Goal: Task Accomplishment & Management: Manage account settings

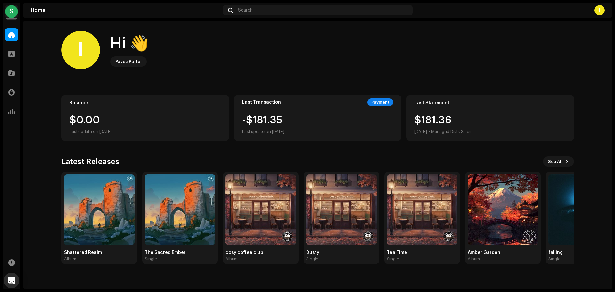
click at [15, 10] on div "S" at bounding box center [11, 11] width 13 height 13
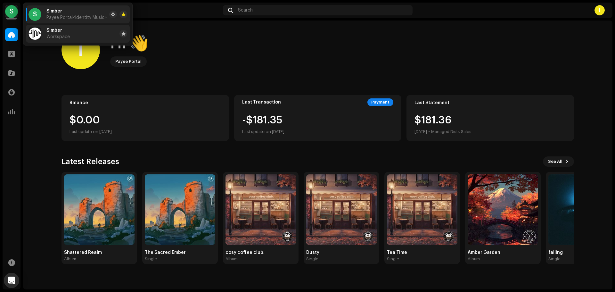
click at [48, 34] on div "Simber Workspace" at bounding box center [57, 34] width 23 height 12
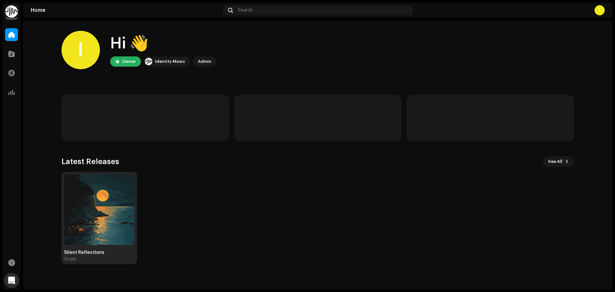
click at [107, 203] on img at bounding box center [99, 209] width 70 height 70
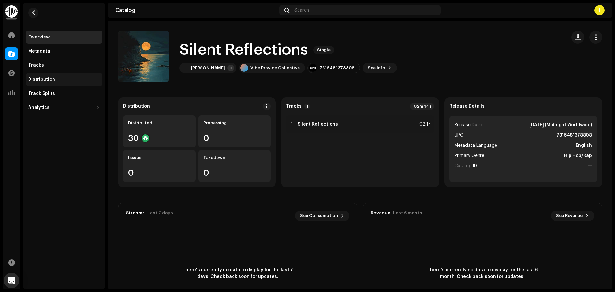
click at [46, 79] on div "Distribution" at bounding box center [41, 79] width 27 height 5
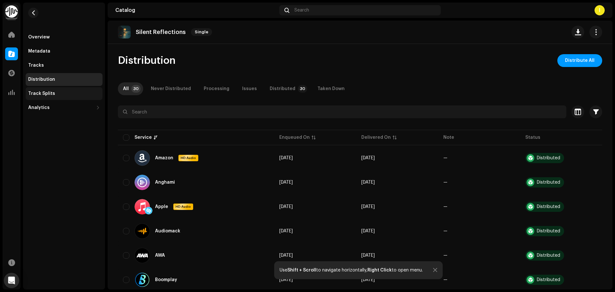
click at [82, 94] on div "Track Splits" at bounding box center [64, 93] width 72 height 5
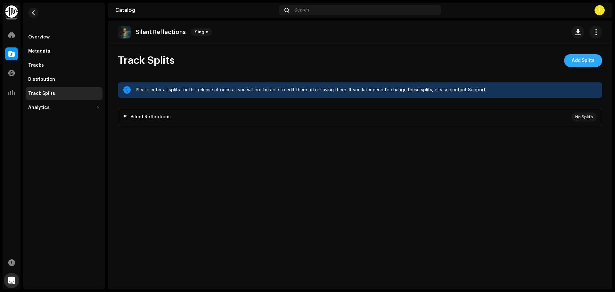
click at [587, 60] on span "Add Splits" at bounding box center [583, 60] width 23 height 13
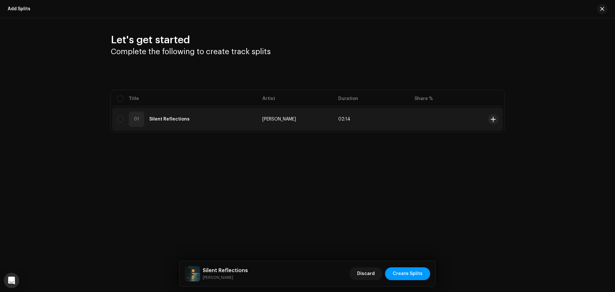
click at [120, 116] on div "01 Silent Reflections" at bounding box center [184, 118] width 135 height 15
click at [123, 121] on input "checkbox" at bounding box center [120, 119] width 6 height 6
checkbox input "true"
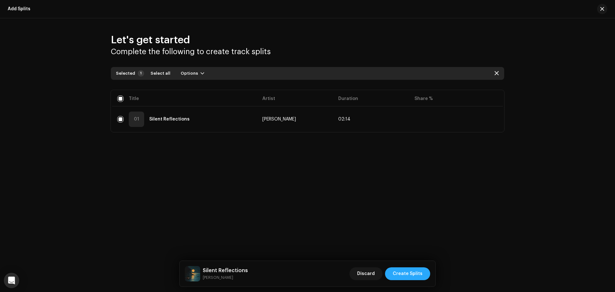
click at [413, 277] on span "Create Splits" at bounding box center [408, 273] width 30 height 13
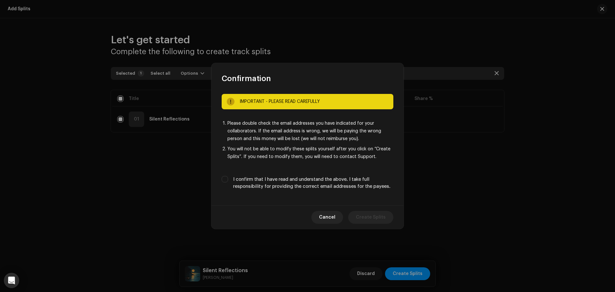
click at [234, 179] on label "I confirm that I have read and understand the above. I take full responsibility…" at bounding box center [313, 183] width 160 height 14
click at [228, 179] on input "I confirm that I have read and understand the above. I take full responsibility…" at bounding box center [225, 179] width 6 height 6
checkbox input "true"
click at [375, 217] on span "Create Splits" at bounding box center [371, 217] width 30 height 13
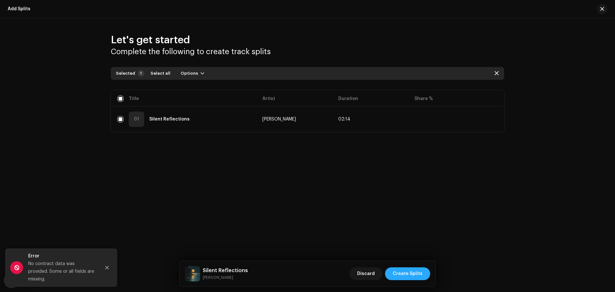
click at [410, 277] on span "Create Splits" at bounding box center [408, 273] width 30 height 13
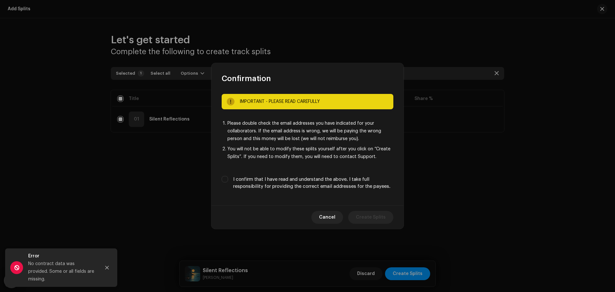
click at [230, 181] on div "I confirm that I have read and understand the above. I take full responsibility…" at bounding box center [308, 183] width 172 height 14
click at [222, 177] on input "I confirm that I have read and understand the above. I take full responsibility…" at bounding box center [225, 179] width 6 height 6
checkbox input "true"
click at [358, 217] on span "Create Splits" at bounding box center [371, 217] width 30 height 13
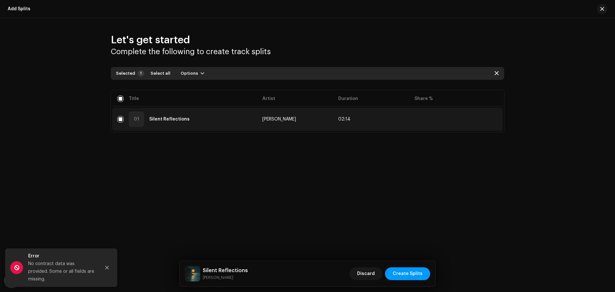
click at [455, 118] on td at bounding box center [447, 119] width 76 height 23
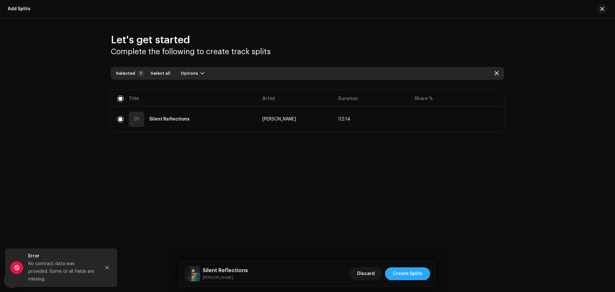
click at [400, 276] on span "Create Splits" at bounding box center [408, 273] width 30 height 13
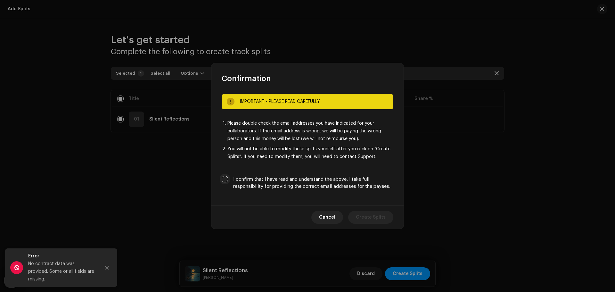
click at [225, 181] on input "I confirm that I have read and understand the above. I take full responsibility…" at bounding box center [225, 179] width 6 height 6
checkbox input "true"
click at [322, 217] on button "Cancel" at bounding box center [327, 217] width 32 height 13
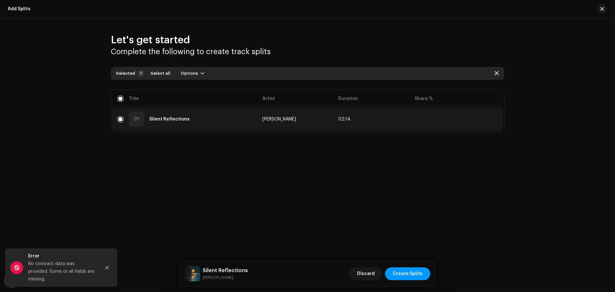
click at [430, 112] on td at bounding box center [447, 119] width 76 height 23
click at [430, 113] on td at bounding box center [447, 119] width 76 height 23
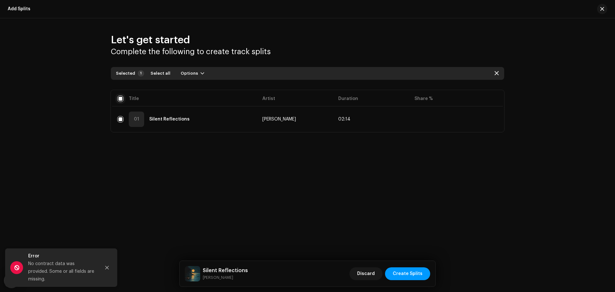
click at [120, 96] on input "checkbox" at bounding box center [120, 98] width 6 height 6
checkbox input "false"
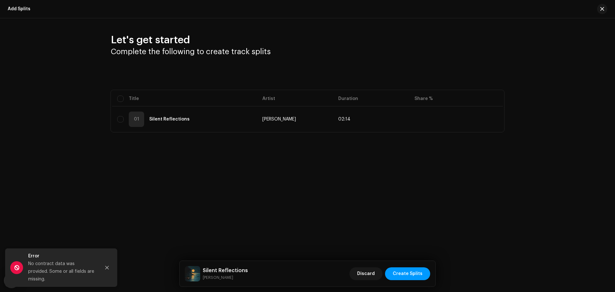
click at [131, 183] on div "Add Splits Let's get started Complete the following to create track splits Sele…" at bounding box center [307, 146] width 615 height 292
click at [113, 266] on div at bounding box center [107, 267] width 13 height 13
click at [104, 274] on button "Close" at bounding box center [107, 267] width 13 height 13
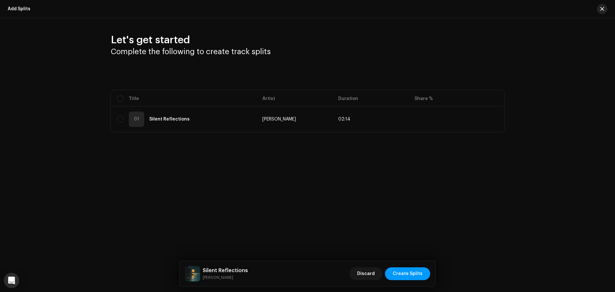
click at [601, 9] on span "button" at bounding box center [602, 8] width 4 height 5
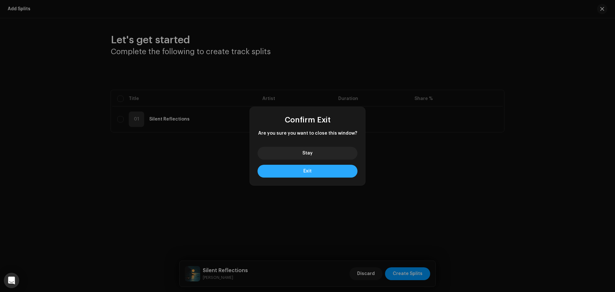
click at [300, 168] on button "Exit" at bounding box center [308, 171] width 100 height 13
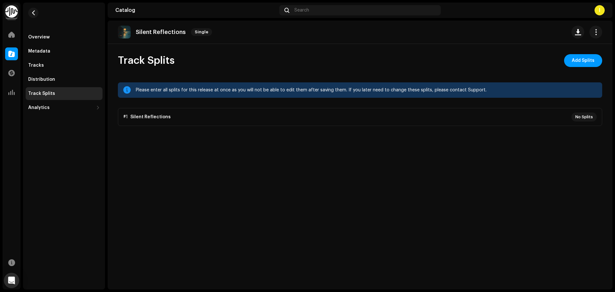
click at [589, 118] on p-accordion "#1 Silent Reflections No Splits" at bounding box center [360, 117] width 484 height 18
click at [276, 114] on p-accordion "#1 Silent Reflections No Splits" at bounding box center [360, 117] width 484 height 18
click at [145, 115] on p-accordion "#1 Silent Reflections No Splits" at bounding box center [360, 117] width 484 height 18
click at [592, 29] on button "button" at bounding box center [595, 32] width 13 height 13
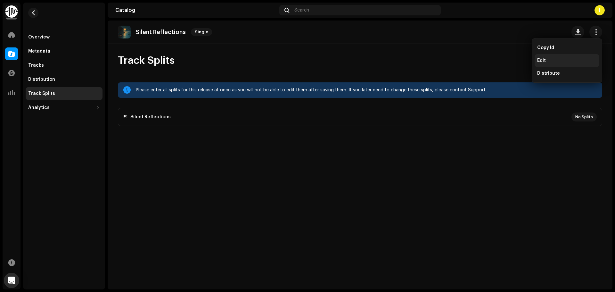
click at [551, 61] on div "Edit" at bounding box center [567, 60] width 60 height 5
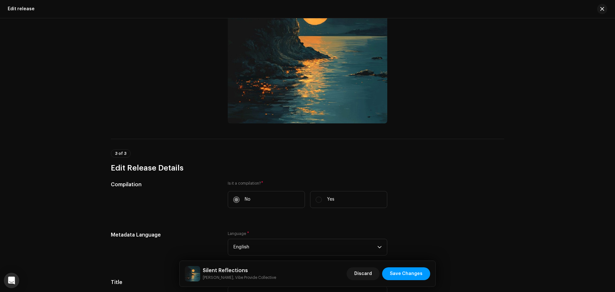
scroll to position [224, 0]
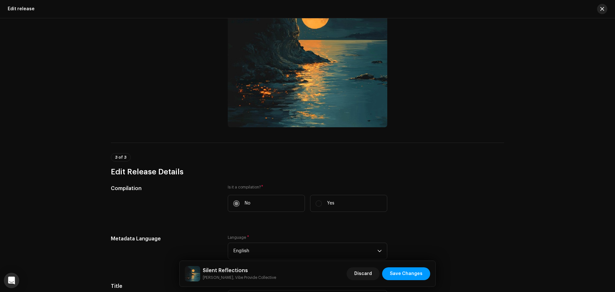
click at [601, 9] on span "button" at bounding box center [602, 8] width 4 height 5
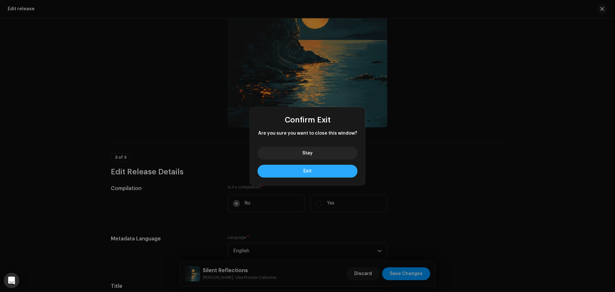
click at [321, 168] on button "Exit" at bounding box center [308, 171] width 100 height 13
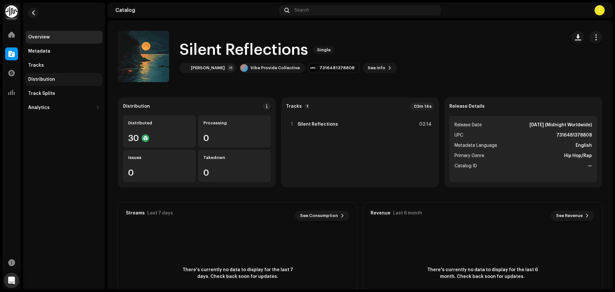
click at [46, 77] on div "Distribution" at bounding box center [41, 79] width 27 height 5
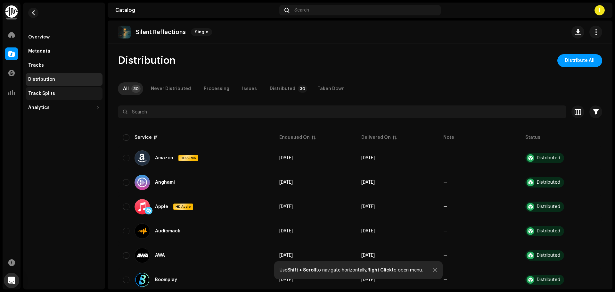
click at [45, 93] on div "Track Splits" at bounding box center [41, 93] width 27 height 5
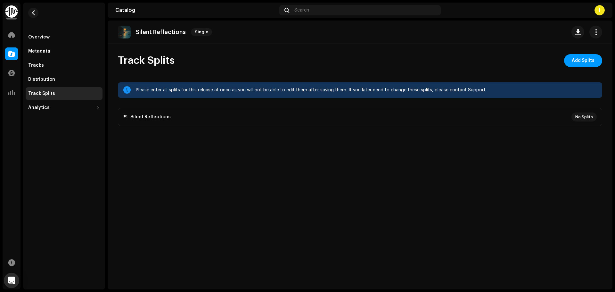
click at [512, 117] on p-accordion "#1 Silent Reflections No Splits" at bounding box center [360, 117] width 484 height 18
click at [579, 115] on p-accordion "#1 Silent Reflections No Splits" at bounding box center [360, 117] width 484 height 18
click at [5, 56] on div at bounding box center [11, 53] width 13 height 13
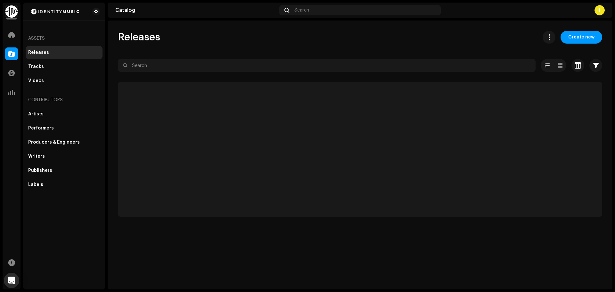
click at [15, 51] on div at bounding box center [11, 53] width 13 height 13
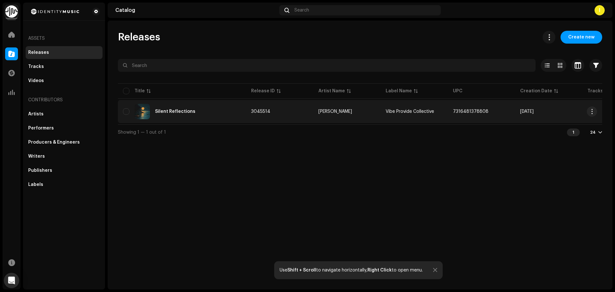
click at [148, 109] on img at bounding box center [142, 111] width 15 height 15
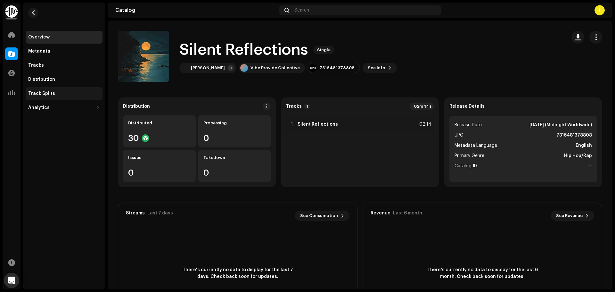
click at [54, 94] on div "Track Splits" at bounding box center [64, 93] width 72 height 5
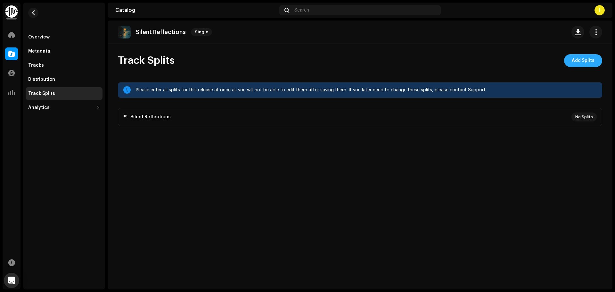
click at [587, 61] on span "Add Splits" at bounding box center [583, 60] width 23 height 13
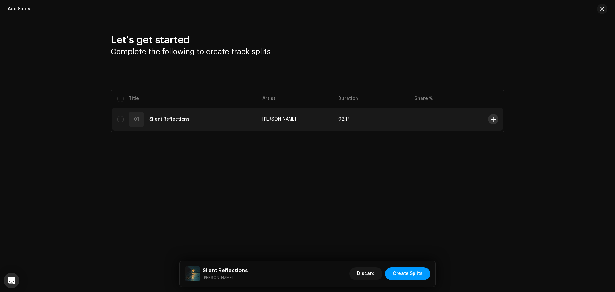
click at [493, 119] on span at bounding box center [493, 119] width 5 height 5
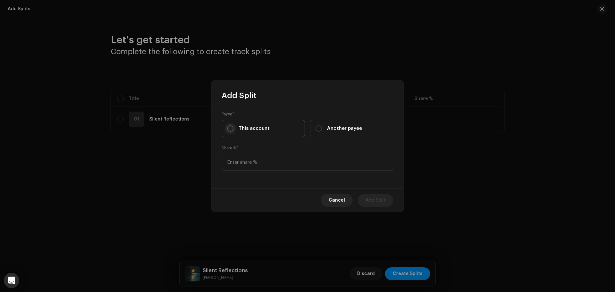
click at [231, 129] on input "This account" at bounding box center [230, 128] width 6 height 6
radio input "true"
click at [234, 160] on input at bounding box center [308, 162] width 172 height 17
type input "50.00"
click at [243, 186] on div "Payee * This account Another payee Share % * 50.00" at bounding box center [307, 145] width 192 height 88
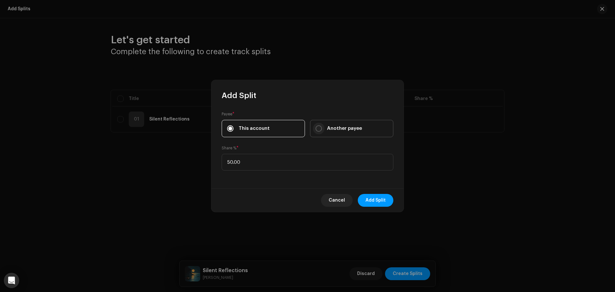
click at [320, 128] on input "Another payee" at bounding box center [318, 128] width 6 height 6
radio input "true"
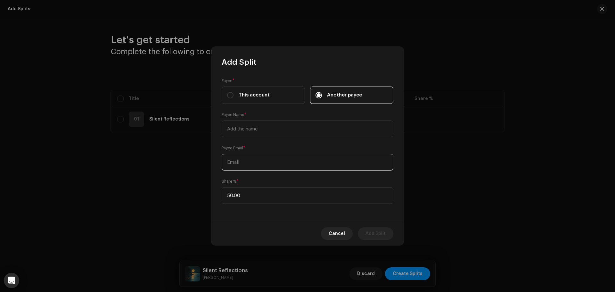
click at [244, 164] on input "text" at bounding box center [308, 162] width 172 height 17
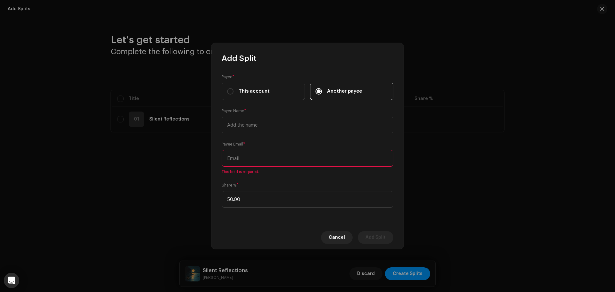
paste input "[EMAIL_ADDRESS][DOMAIN_NAME]"
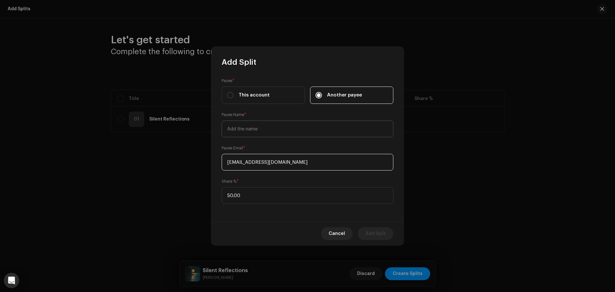
type input "[EMAIL_ADDRESS][DOMAIN_NAME]"
click at [271, 123] on input "text" at bounding box center [308, 128] width 172 height 17
type input "Toti Cisneros"
click at [382, 236] on span "Add Split" at bounding box center [375, 233] width 20 height 13
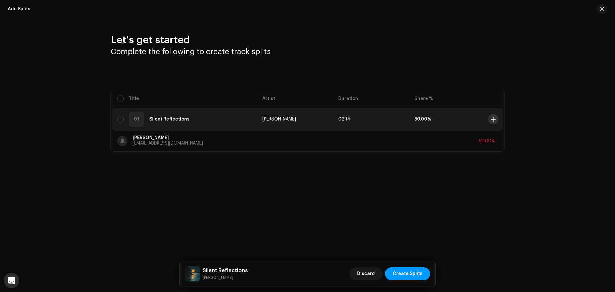
click at [491, 119] on span at bounding box center [493, 119] width 5 height 5
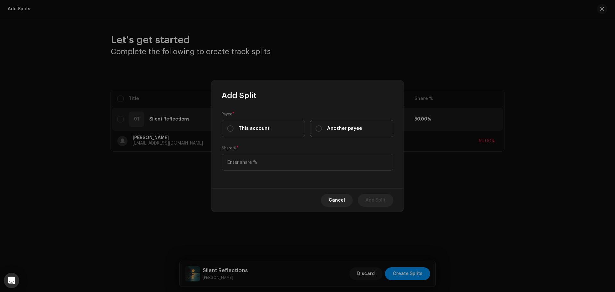
click at [323, 127] on div "Another payee" at bounding box center [338, 128] width 46 height 7
click at [322, 127] on input "Another payee" at bounding box center [318, 128] width 6 height 6
radio input "true"
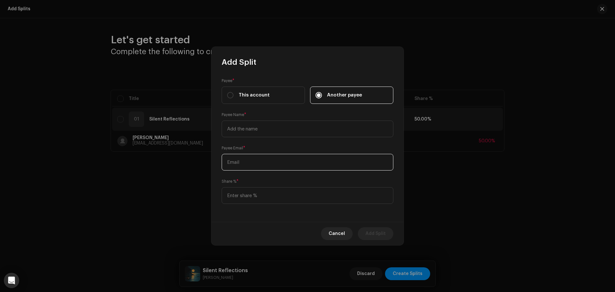
click at [256, 165] on input "text" at bounding box center [308, 162] width 172 height 17
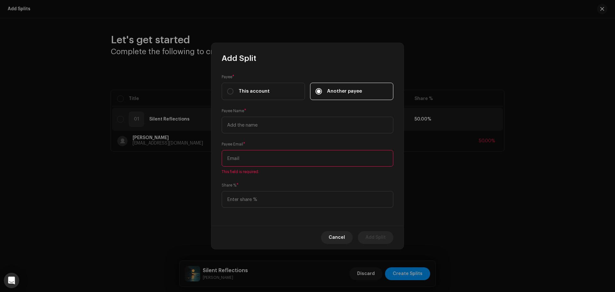
click at [250, 156] on input "text" at bounding box center [308, 158] width 172 height 17
paste input "[DOMAIN_NAME][EMAIL_ADDRESS][DOMAIN_NAME]"
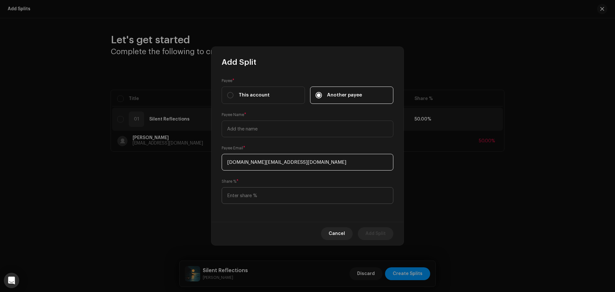
type input "[DOMAIN_NAME][EMAIL_ADDRESS][DOMAIN_NAME]"
click at [260, 192] on input at bounding box center [308, 195] width 172 height 17
type input "16.00"
click at [255, 130] on input "text" at bounding box center [308, 128] width 172 height 17
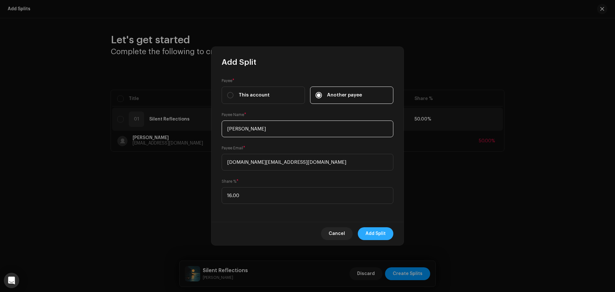
type input "[PERSON_NAME]"
click at [376, 236] on span "Add Split" at bounding box center [375, 233] width 20 height 13
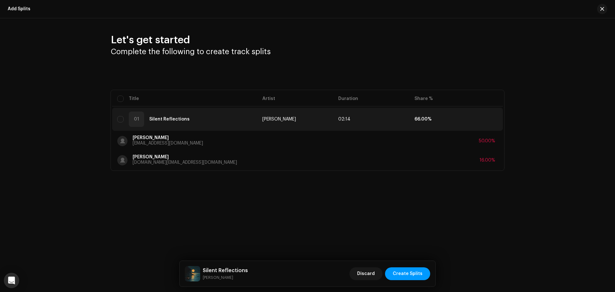
drag, startPoint x: 324, startPoint y: 213, endPoint x: 235, endPoint y: 170, distance: 98.3
click at [323, 213] on div "Let's get started Complete the following to create track splits Selected 0 Sele…" at bounding box center [307, 119] width 615 height 202
click at [494, 121] on span at bounding box center [493, 119] width 5 height 5
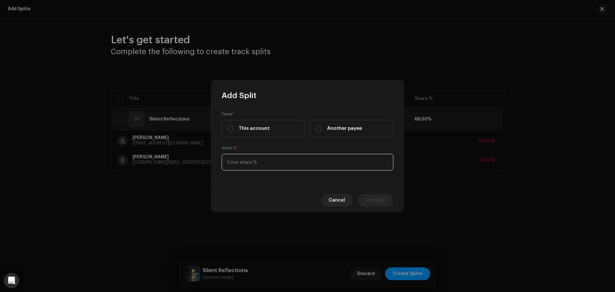
click at [270, 165] on input at bounding box center [308, 162] width 172 height 17
type input "16.00"
click at [333, 126] on span "Another payee" at bounding box center [344, 128] width 35 height 7
click at [322, 126] on input "Another payee" at bounding box center [318, 128] width 6 height 6
radio input "true"
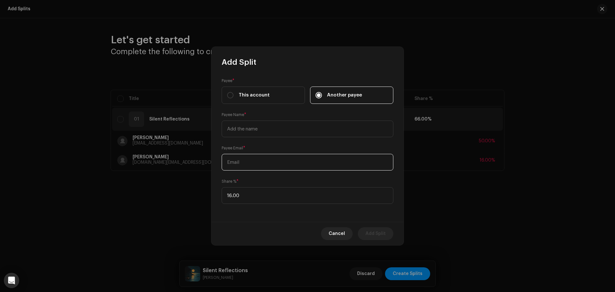
click at [250, 167] on input "text" at bounding box center [308, 162] width 172 height 17
click at [254, 130] on input "text" at bounding box center [308, 128] width 172 height 17
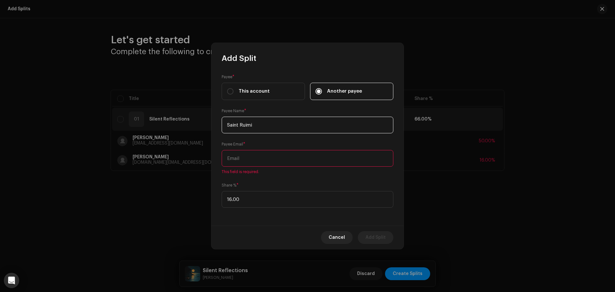
type input "Saint Ruimi"
click at [257, 158] on input "text" at bounding box center [308, 158] width 172 height 17
paste input "[EMAIL_ADDRESS][DOMAIN_NAME]"
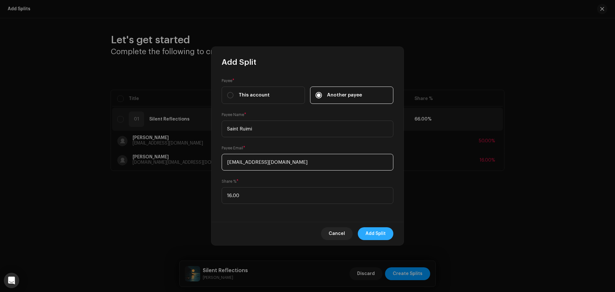
type input "[EMAIL_ADDRESS][DOMAIN_NAME]"
click at [385, 232] on span "Add Split" at bounding box center [375, 233] width 20 height 13
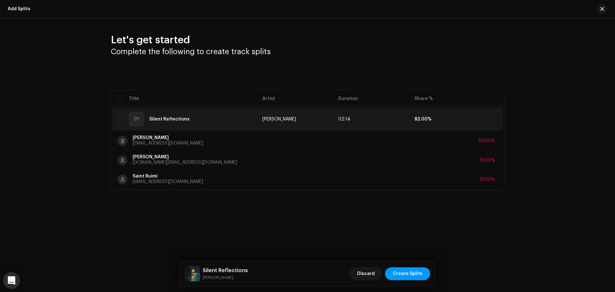
click at [5, 283] on div "Open Intercom Messenger" at bounding box center [11, 280] width 17 height 17
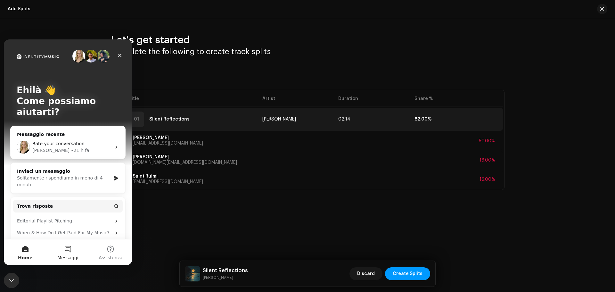
click at [71, 253] on button "Messaggi" at bounding box center [67, 252] width 43 height 26
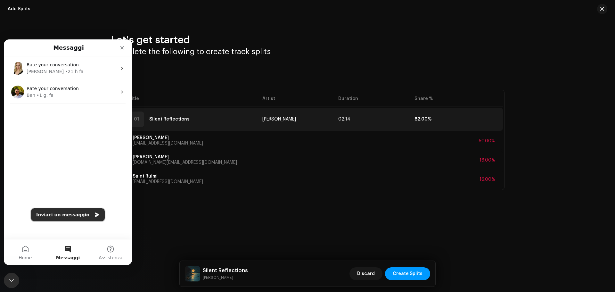
click at [57, 217] on button "Inviaci un messaggio" at bounding box center [68, 214] width 74 height 13
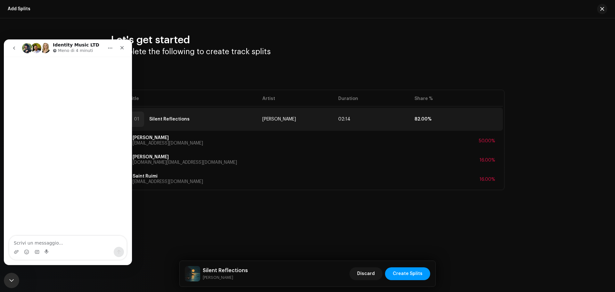
click at [53, 244] on textarea "Scrivi un messaggio..." at bounding box center [67, 241] width 117 height 11
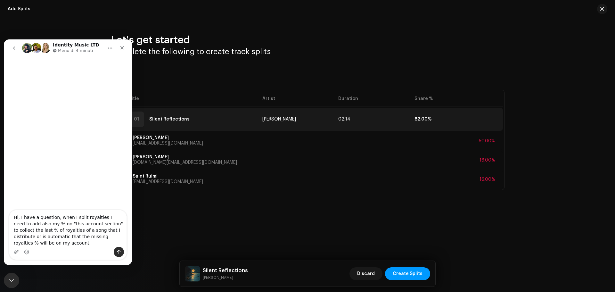
type textarea "Hi, I have a question, when I split royalties I need to add also my % on "this …"
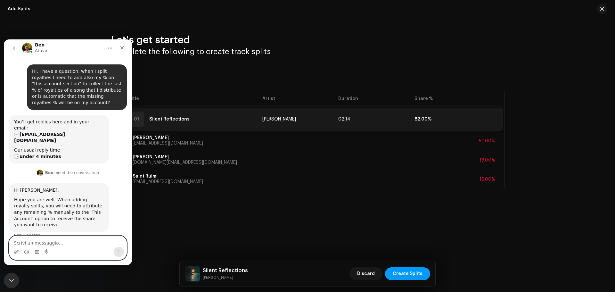
click at [62, 242] on textarea "Scrivi un messaggio..." at bounding box center [67, 241] width 117 height 11
type textarea "oh ok so the last part of royalties I need to add to my account section"
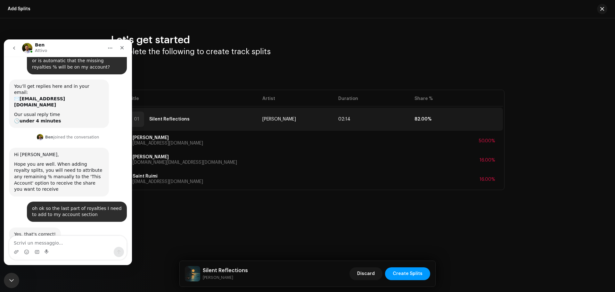
scroll to position [35, 0]
click at [494, 118] on span at bounding box center [493, 119] width 5 height 5
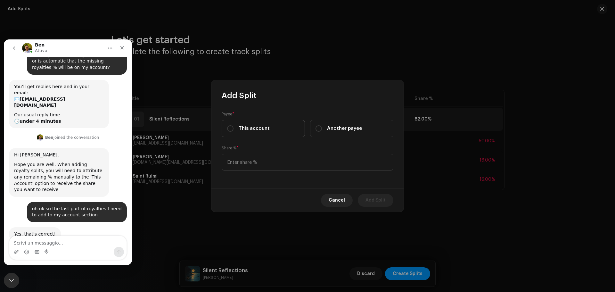
click at [244, 129] on span "This account" at bounding box center [254, 128] width 31 height 7
click at [233, 129] on input "This account" at bounding box center [230, 128] width 6 height 6
radio input "true"
click at [254, 165] on input at bounding box center [308, 162] width 172 height 17
type input "2.00"
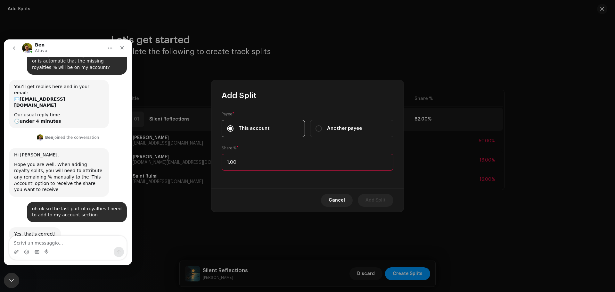
type input "18.00"
drag, startPoint x: 258, startPoint y: 178, endPoint x: 323, endPoint y: 198, distance: 67.4
click at [258, 178] on div "Payee * This account Another payee Share % * 18.00" at bounding box center [307, 145] width 192 height 88
click at [376, 202] on span "Add Split" at bounding box center [375, 200] width 20 height 13
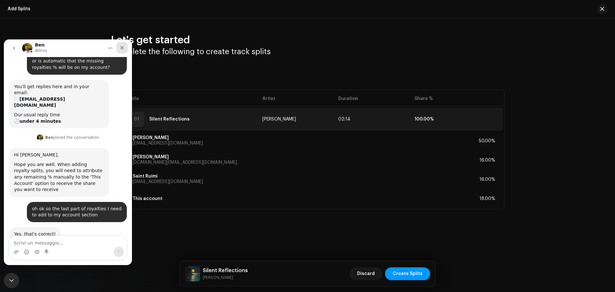
click at [124, 50] on div "Chiudi" at bounding box center [122, 48] width 12 height 12
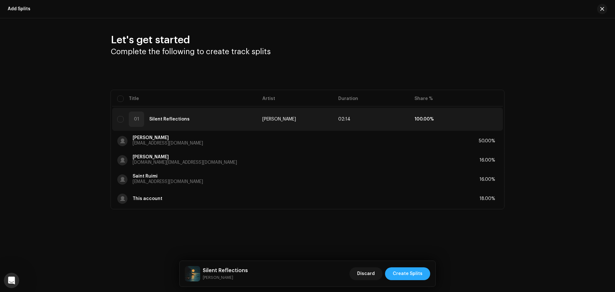
drag, startPoint x: 419, startPoint y: 278, endPoint x: 414, endPoint y: 276, distance: 4.8
click at [414, 276] on span "Create Splits" at bounding box center [408, 273] width 30 height 13
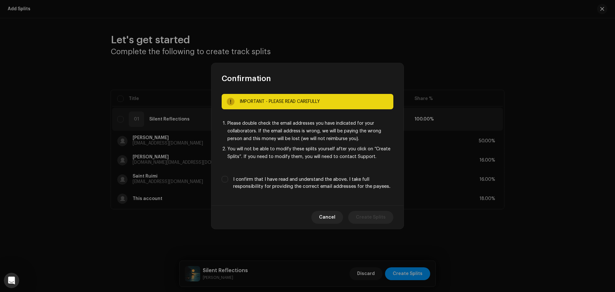
click at [220, 181] on div "IMPORTANT - PLEASE READ CAREFULLY Please double check the email addresses you h…" at bounding box center [307, 145] width 192 height 122
click at [226, 182] on div "I confirm that I have read and understand the above. I take full responsibility…" at bounding box center [308, 183] width 172 height 14
click at [225, 182] on input "I confirm that I have read and understand the above. I take full responsibility…" at bounding box center [225, 179] width 6 height 6
checkbox input "true"
click at [374, 218] on span "Create Splits" at bounding box center [371, 217] width 30 height 13
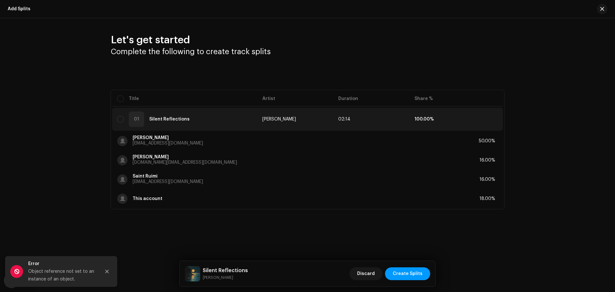
click at [72, 277] on div "Object reference not set to an instance of an object." at bounding box center [61, 274] width 67 height 15
click at [111, 270] on button "Close" at bounding box center [107, 271] width 13 height 13
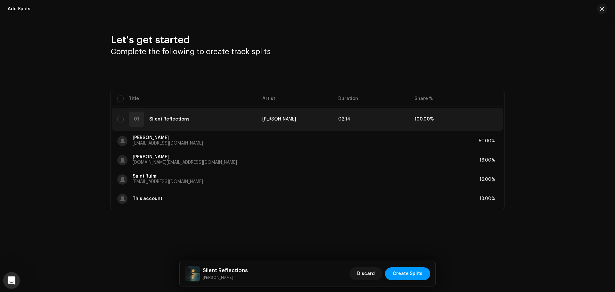
click at [13, 282] on icon "Apri il messenger Intercom" at bounding box center [10, 279] width 11 height 11
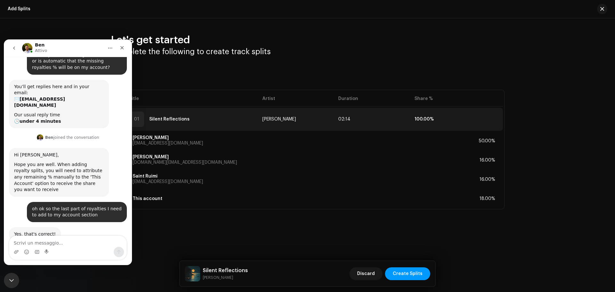
drag, startPoint x: 56, startPoint y: 245, endPoint x: 217, endPoint y: 299, distance: 169.7
click at [56, 245] on textarea "Scrivi un messaggio..." at bounding box center [67, 241] width 117 height 11
click at [67, 243] on textarea "Scrivi un messaggio..." at bounding box center [67, 241] width 117 height 11
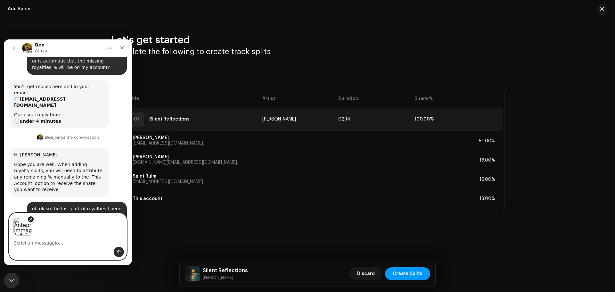
scroll to position [58, 0]
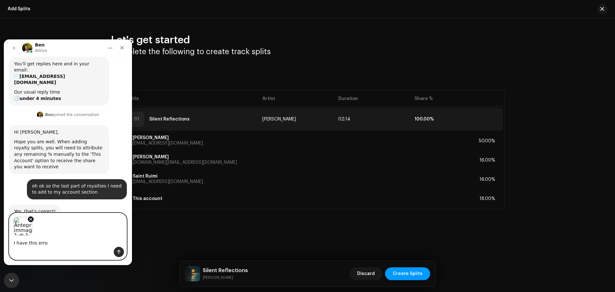
type textarea "I have this error"
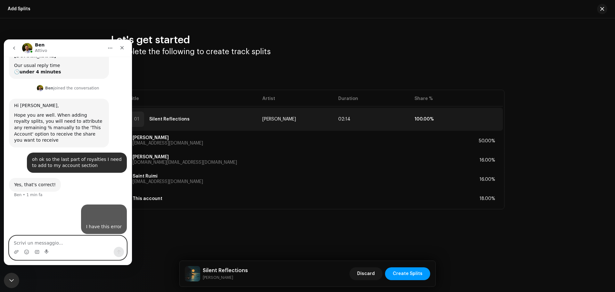
scroll to position [86, 0]
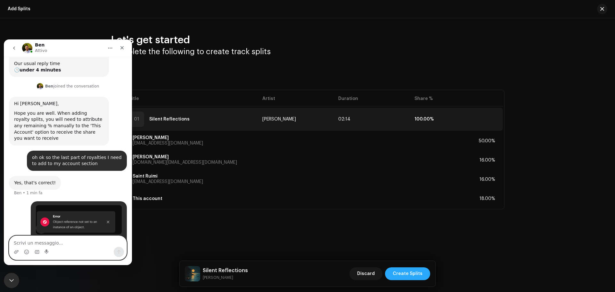
click at [405, 268] on span "Create Splits" at bounding box center [408, 273] width 30 height 13
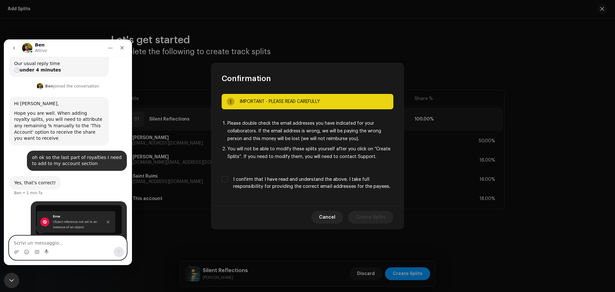
click at [237, 181] on label "I confirm that I have read and understand the above. I take full responsibility…" at bounding box center [313, 183] width 160 height 14
click at [228, 181] on input "I confirm that I have read and understand the above. I take full responsibility…" at bounding box center [225, 179] width 6 height 6
checkbox input "true"
click at [333, 217] on span "Cancel" at bounding box center [327, 217] width 16 height 13
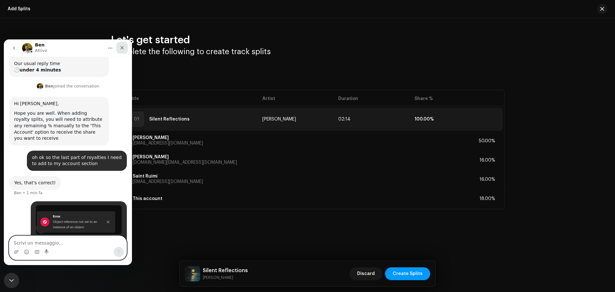
click at [125, 49] on div "Chiudi" at bounding box center [122, 48] width 12 height 12
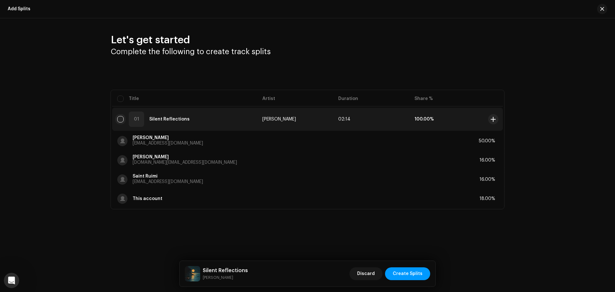
click at [120, 122] on input "checkbox" at bounding box center [120, 119] width 6 height 6
checkbox input "true"
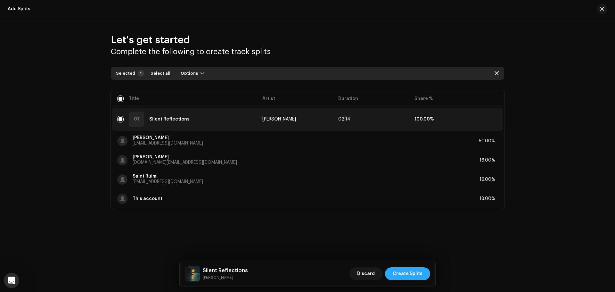
click at [415, 275] on span "Create Splits" at bounding box center [408, 273] width 30 height 13
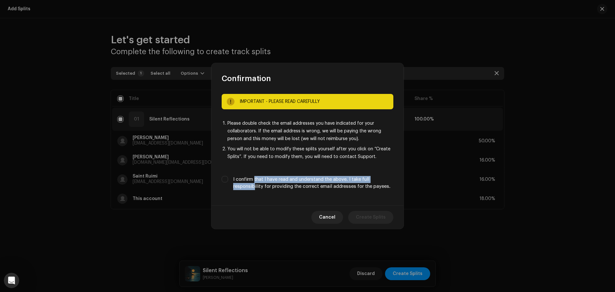
click at [254, 183] on label "I confirm that I have read and understand the above. I take full responsibility…" at bounding box center [313, 183] width 160 height 14
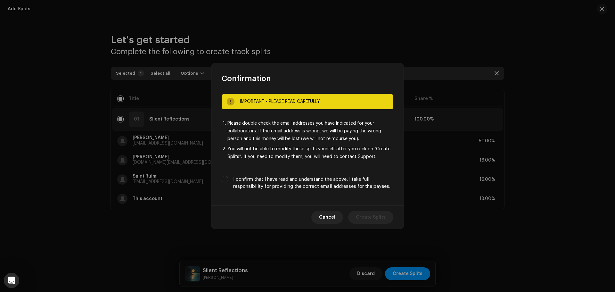
click at [221, 182] on div "IMPORTANT - PLEASE READ CAREFULLY Please double check the email addresses you h…" at bounding box center [307, 145] width 192 height 122
click at [223, 181] on input "I confirm that I have read and understand the above. I take full responsibility…" at bounding box center [225, 179] width 6 height 6
checkbox input "true"
click at [378, 212] on span "Create Splits" at bounding box center [371, 217] width 30 height 13
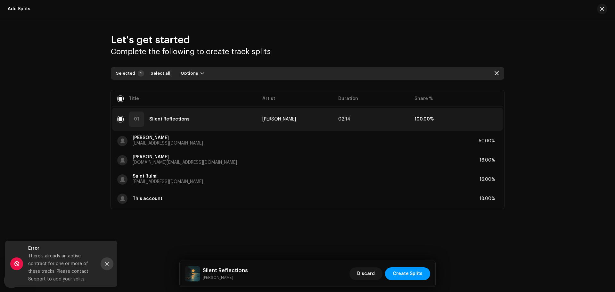
click at [108, 267] on button "Close" at bounding box center [107, 263] width 13 height 13
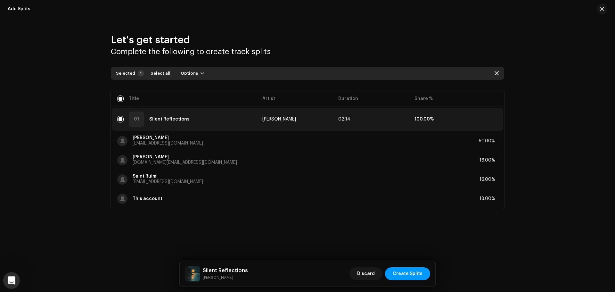
click at [16, 281] on div "Apri il messenger Intercom" at bounding box center [10, 279] width 21 height 21
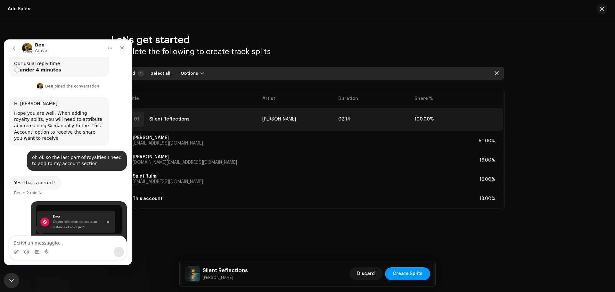
click at [52, 241] on textarea "Scrivi un messaggio..." at bounding box center [67, 241] width 117 height 11
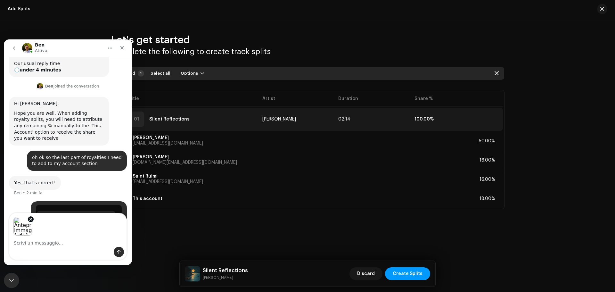
scroll to position [109, 0]
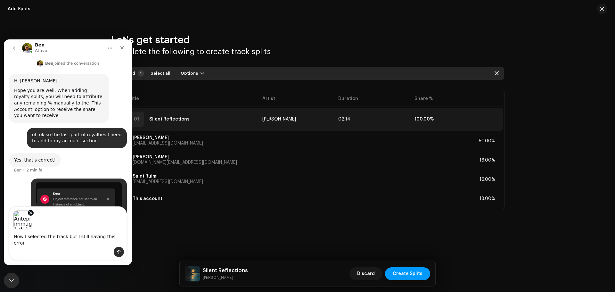
type textarea "Now I selected the track but I still having this error"
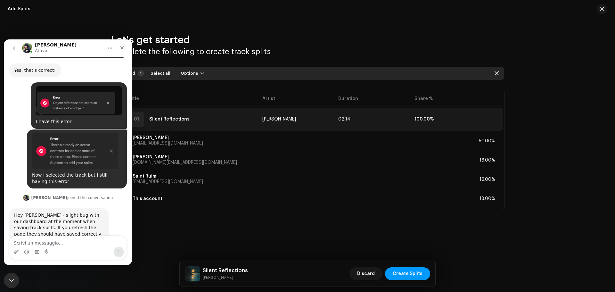
scroll to position [224, 0]
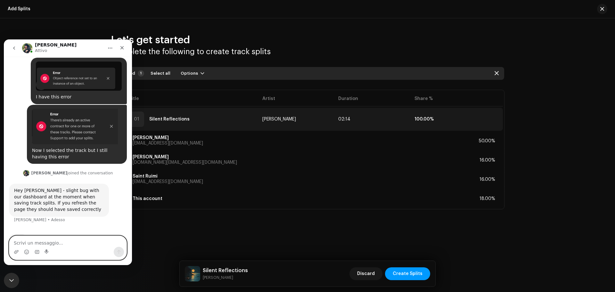
click at [49, 241] on textarea "Scrivi un messaggio..." at bounding box center [67, 241] width 117 height 11
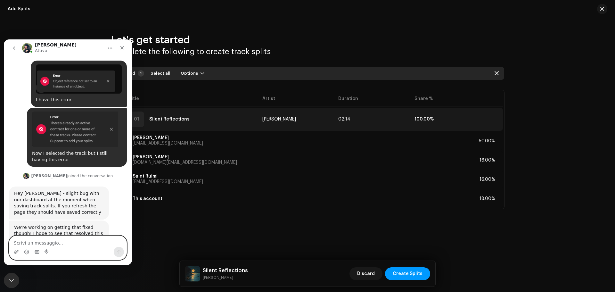
scroll to position [220, 0]
drag, startPoint x: 53, startPoint y: 239, endPoint x: 60, endPoint y: 236, distance: 7.2
click at [53, 239] on textarea "Scrivi un messaggio..." at bounding box center [67, 241] width 117 height 11
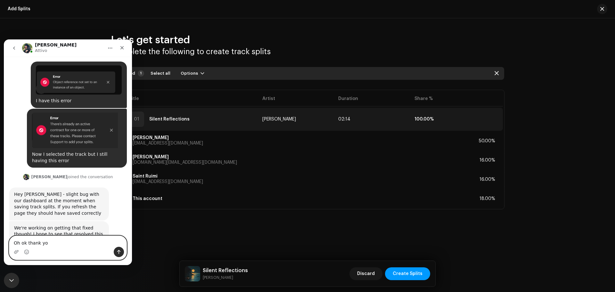
type textarea "Oh ok thank you"
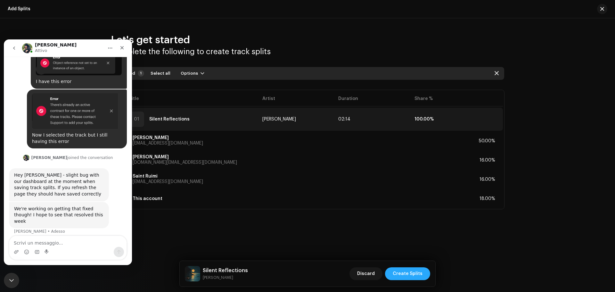
click at [399, 270] on span "Create Splits" at bounding box center [408, 273] width 30 height 13
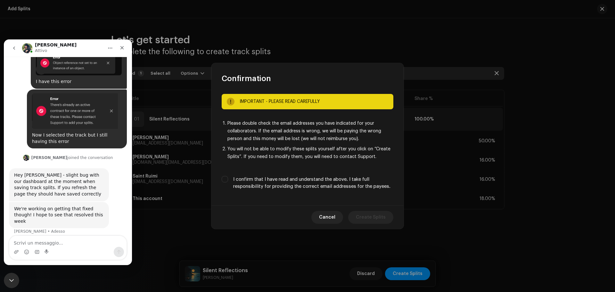
click at [266, 182] on label "I confirm that I have read and understand the above. I take full responsibility…" at bounding box center [313, 183] width 160 height 14
click at [228, 182] on input "I confirm that I have read and understand the above. I take full responsibility…" at bounding box center [225, 179] width 6 height 6
checkbox input "true"
click at [377, 214] on span "Create Splits" at bounding box center [371, 217] width 30 height 13
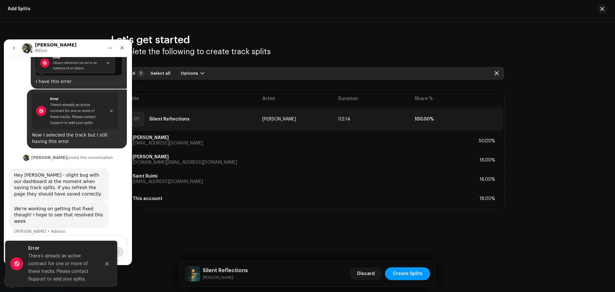
click at [348, 239] on div "Let's get started Complete the following to create track splits Selected 1 Sele…" at bounding box center [307, 138] width 615 height 241
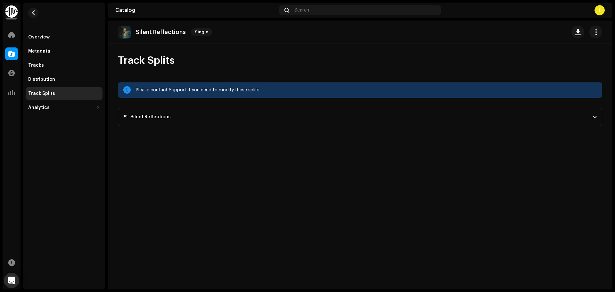
click at [162, 120] on p-accordion-header "#1 Silent Reflections" at bounding box center [360, 117] width 484 height 18
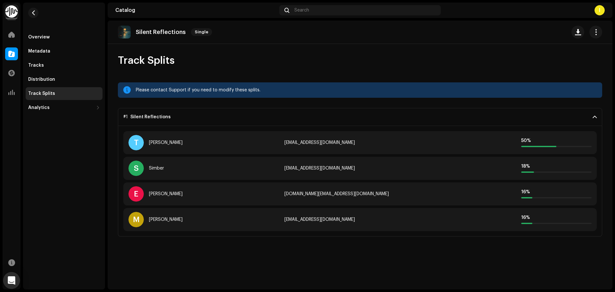
click at [14, 276] on div "Open Intercom Messenger" at bounding box center [11, 280] width 17 height 17
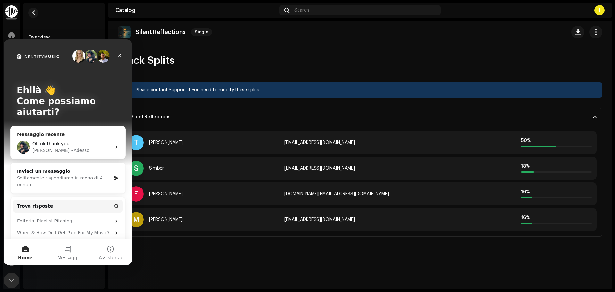
click at [62, 146] on span "Oh ok thank you" at bounding box center [50, 143] width 37 height 5
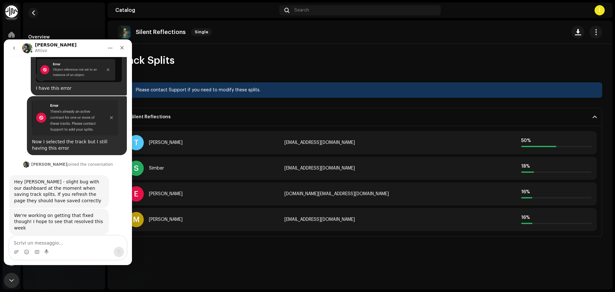
scroll to position [239, 0]
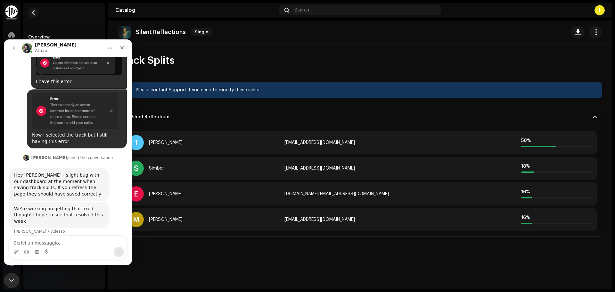
click at [58, 243] on textarea "Scrivi un messaggio..." at bounding box center [67, 241] width 117 height 11
type textarea "P"
click at [121, 52] on div "Chiudi" at bounding box center [122, 48] width 12 height 12
